Goal: Task Accomplishment & Management: Complete application form

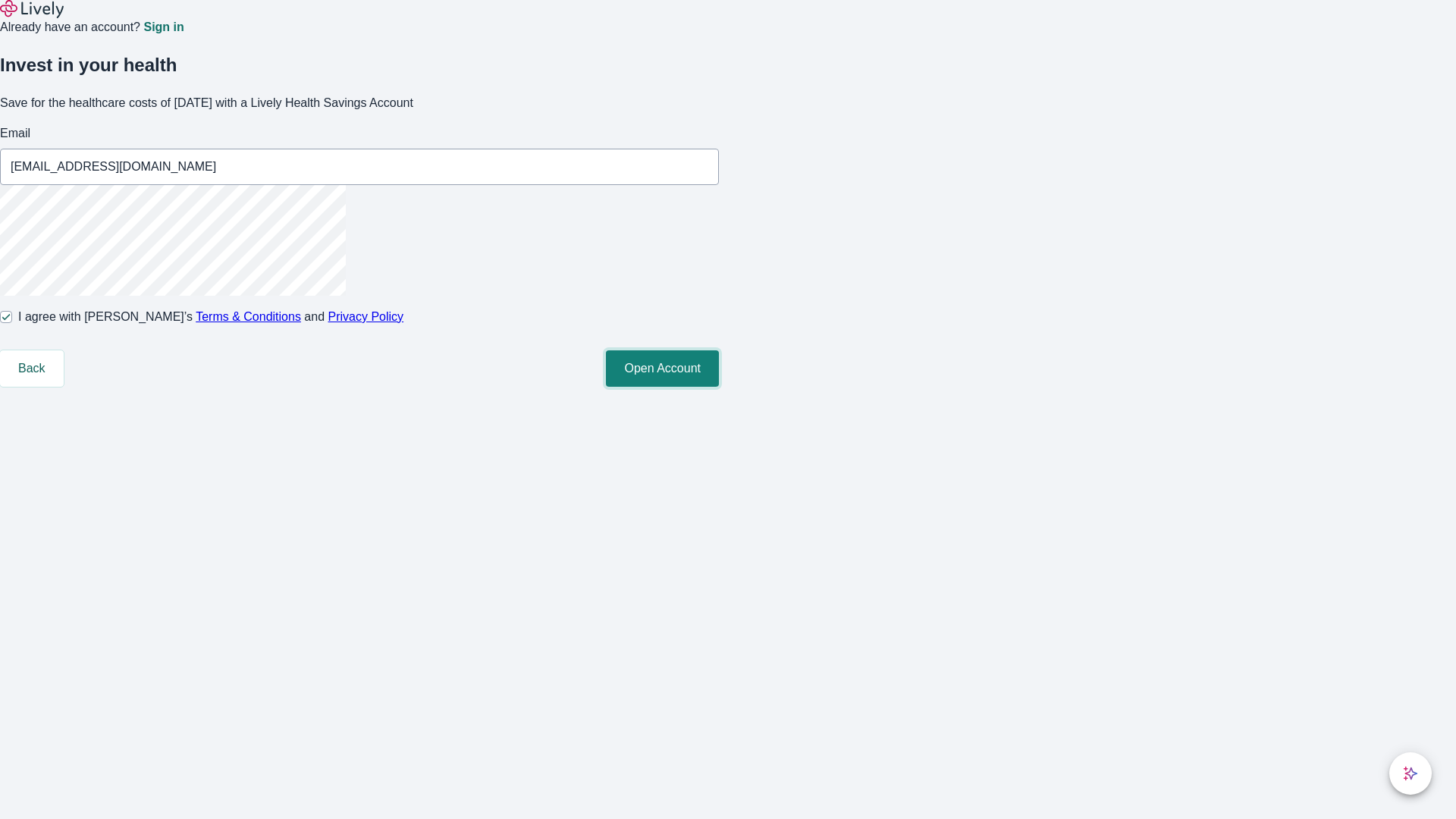
click at [719, 387] on button "Open Account" at bounding box center [663, 368] width 113 height 36
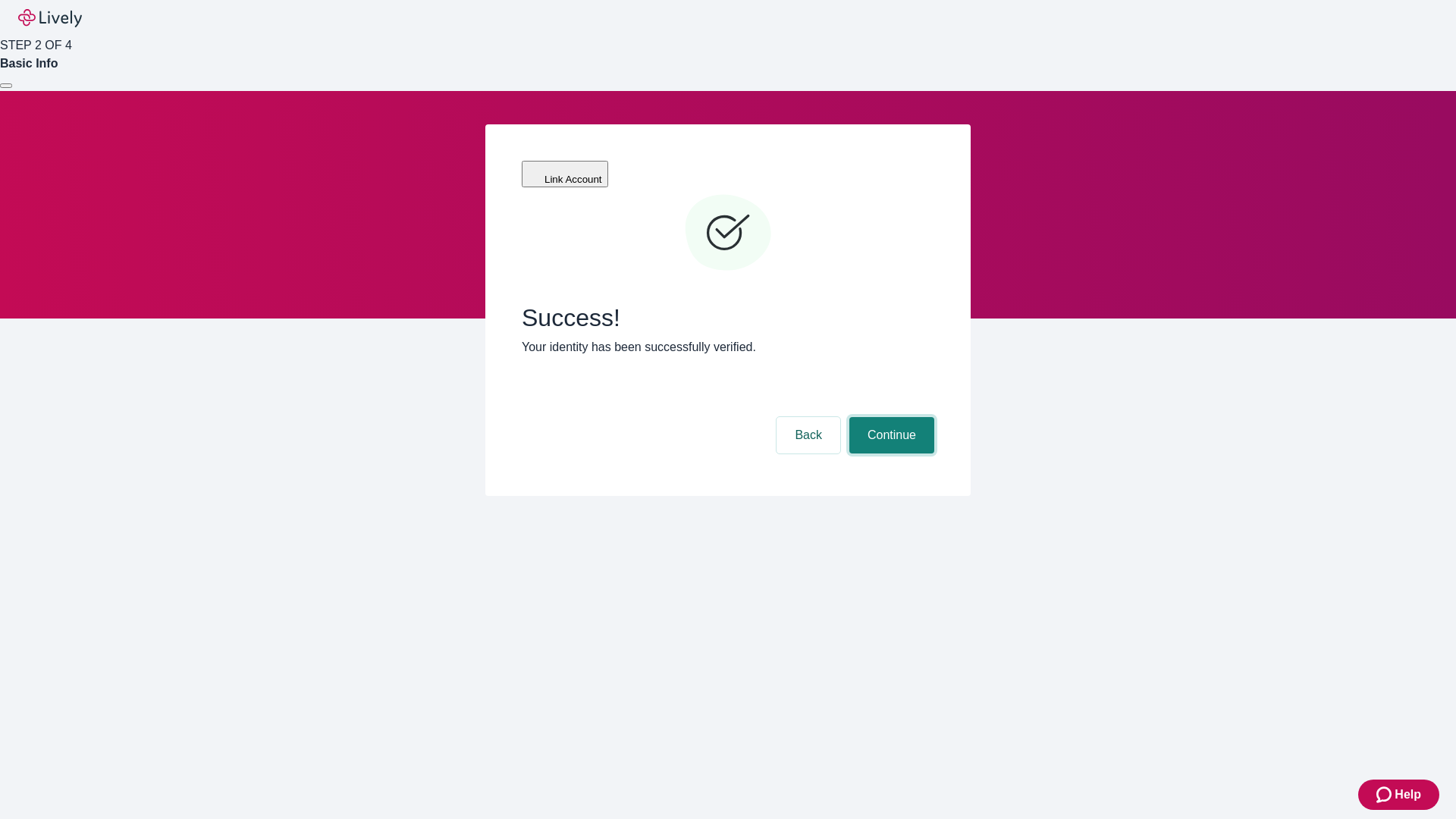
click at [890, 417] on button "Continue" at bounding box center [892, 435] width 85 height 36
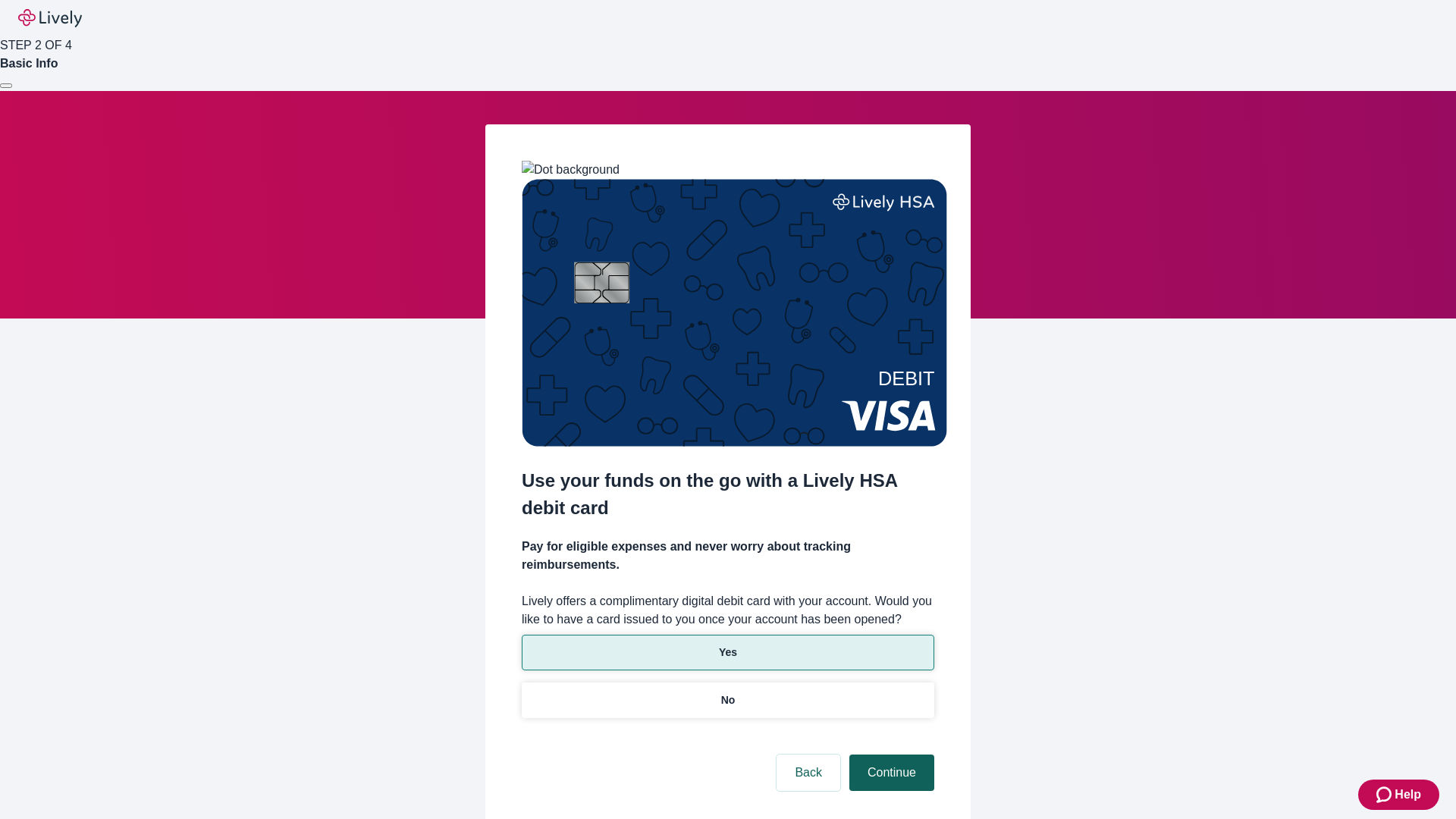
click at [728, 645] on p "Yes" at bounding box center [728, 653] width 18 height 16
click at [890, 755] on button "Continue" at bounding box center [892, 772] width 85 height 36
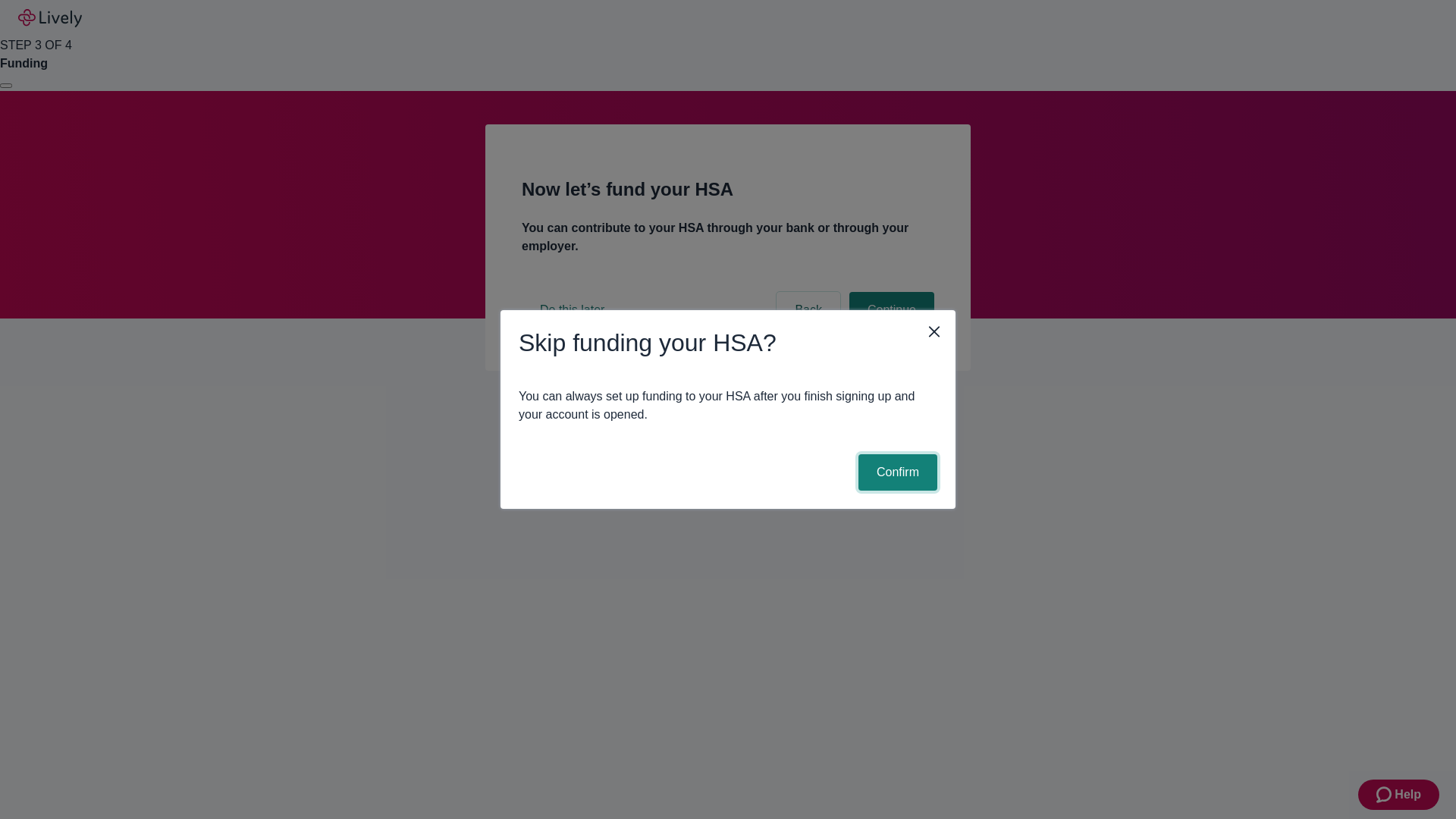
click at [896, 472] on button "Confirm" at bounding box center [898, 472] width 79 height 36
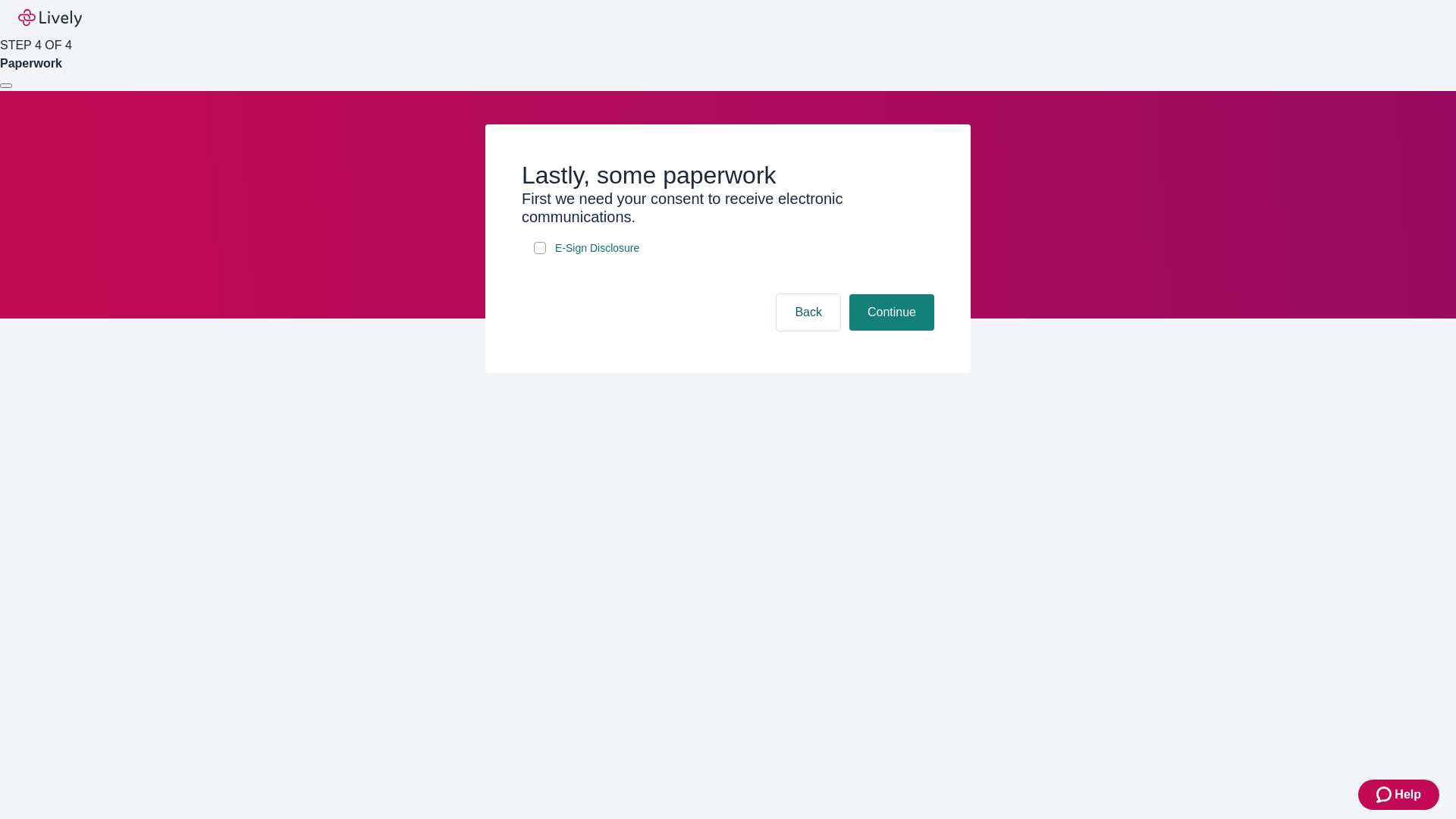
click at [540, 255] on input "E-Sign Disclosure" at bounding box center [540, 248] width 12 height 12
checkbox input "true"
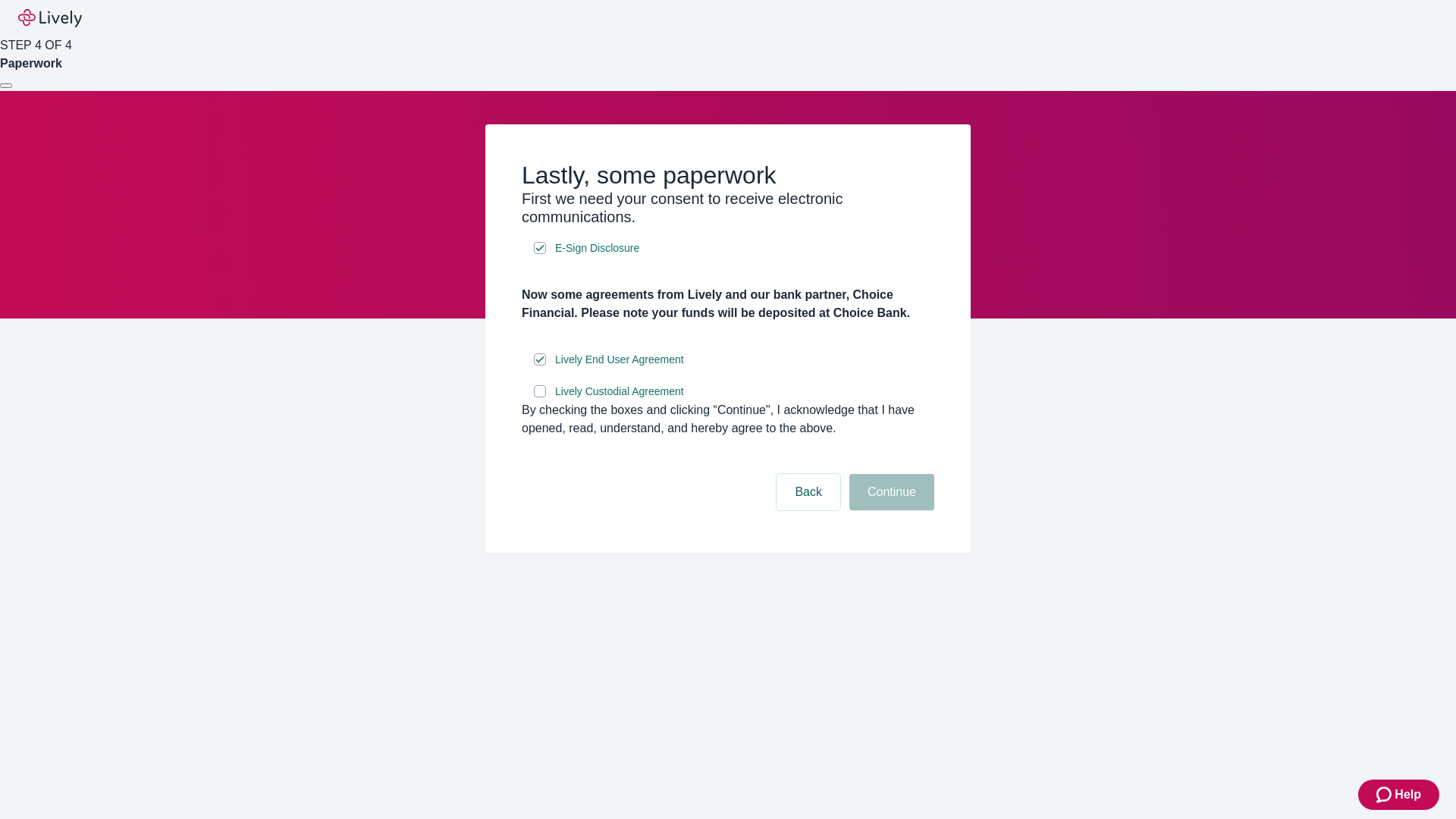
click at [540, 398] on input "Lively Custodial Agreement" at bounding box center [540, 392] width 12 height 12
checkbox input "true"
click at [890, 511] on button "Continue" at bounding box center [892, 492] width 85 height 36
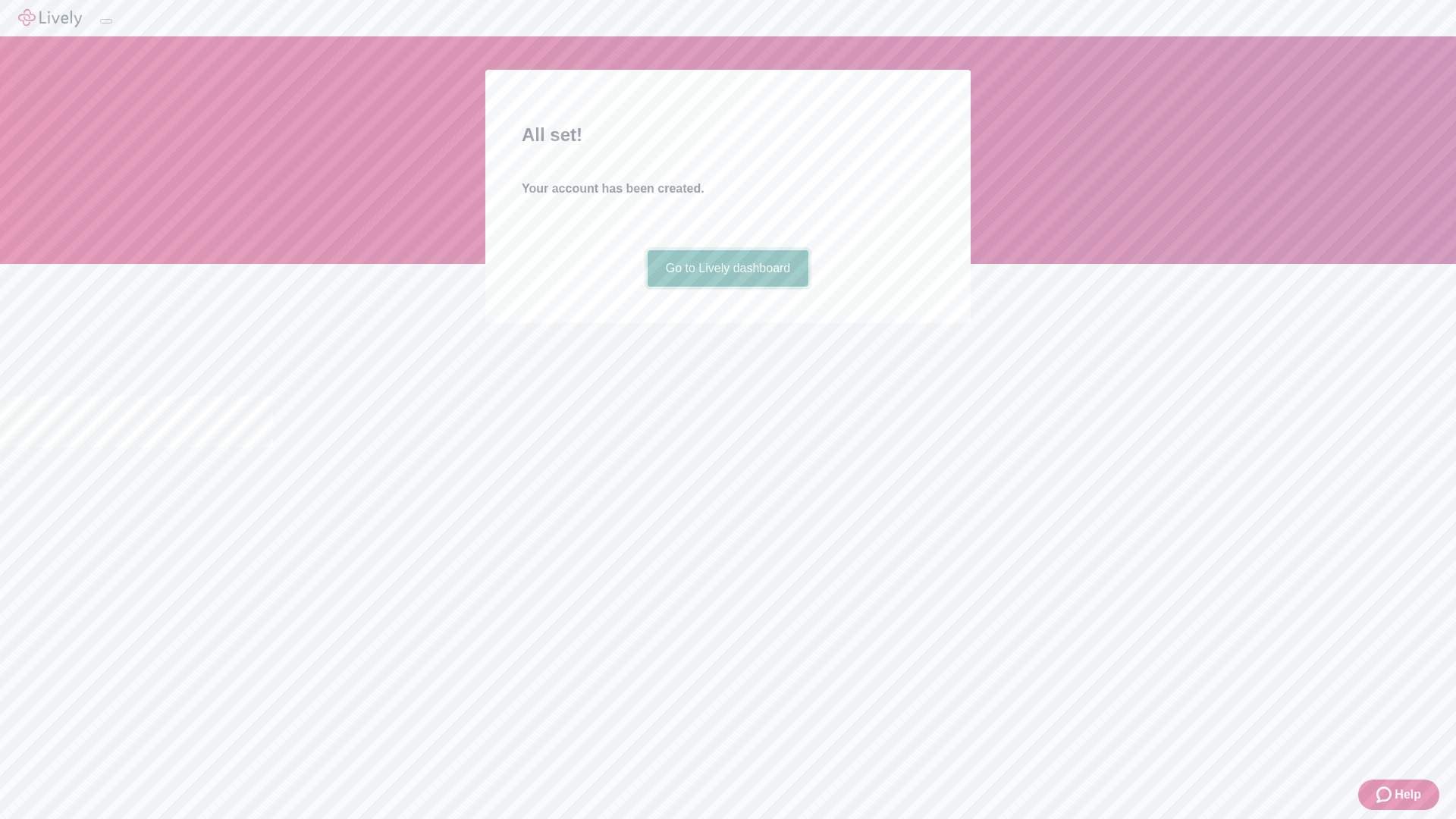
click at [728, 287] on link "Go to Lively dashboard" at bounding box center [728, 268] width 161 height 36
